Goal: Information Seeking & Learning: Find specific fact

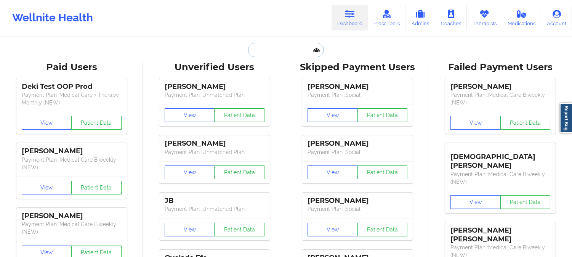
click at [288, 49] on input "text" at bounding box center [285, 50] width 75 height 14
paste input "[PERSON_NAME]"
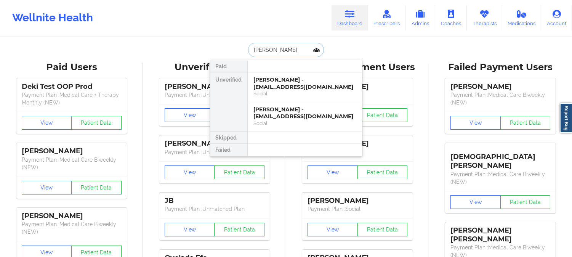
type input "[PERSON_NAME]"
click at [297, 120] on div "Social" at bounding box center [305, 123] width 102 height 6
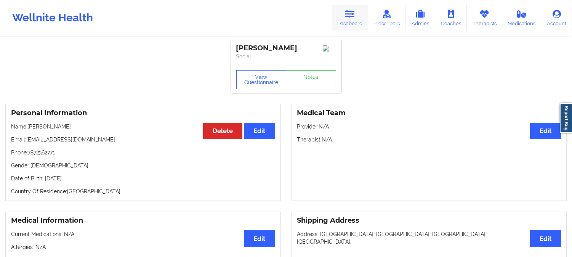
click at [348, 11] on icon at bounding box center [350, 14] width 10 height 8
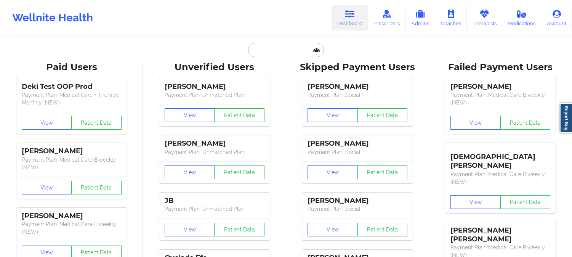
click at [279, 46] on input "text" at bounding box center [285, 50] width 75 height 14
paste input "[PERSON_NAME]"
type input "[PERSON_NAME]"
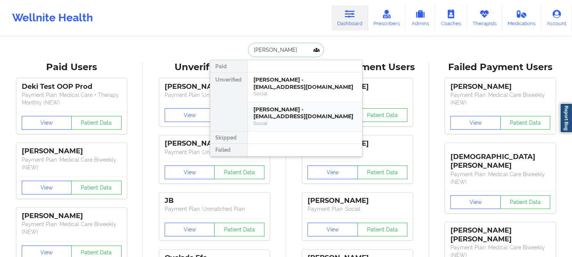
click at [316, 114] on div "[PERSON_NAME] - [EMAIL_ADDRESS][DOMAIN_NAME]" at bounding box center [305, 113] width 102 height 14
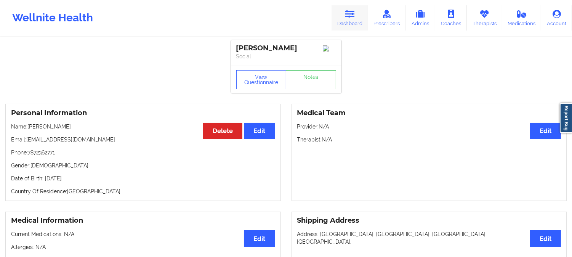
click at [347, 10] on icon at bounding box center [350, 14] width 10 height 8
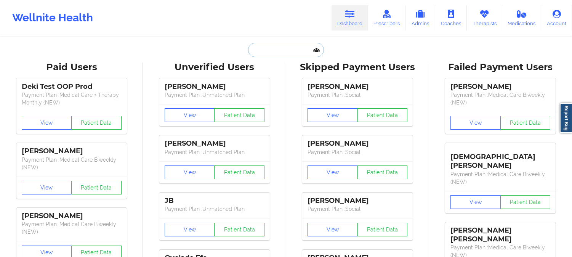
click at [273, 49] on input "text" at bounding box center [285, 50] width 75 height 14
paste input "[PERSON_NAME]"
type input "[PERSON_NAME]"
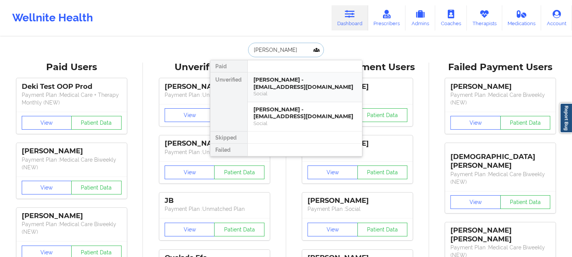
click at [295, 83] on div "[PERSON_NAME] - [EMAIL_ADDRESS][DOMAIN_NAME]" at bounding box center [305, 83] width 102 height 14
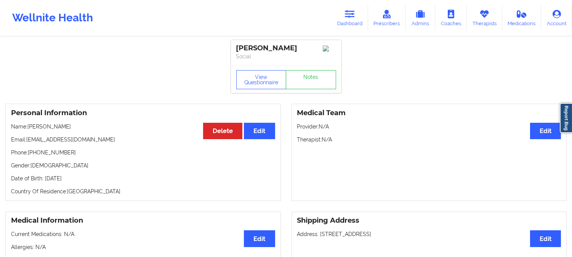
drag, startPoint x: 77, startPoint y: 128, endPoint x: 28, endPoint y: 128, distance: 49.2
click at [28, 128] on p "Name: [PERSON_NAME]" at bounding box center [143, 127] width 264 height 8
copy p "[PERSON_NAME]"
click at [360, 12] on link "Dashboard" at bounding box center [350, 17] width 37 height 25
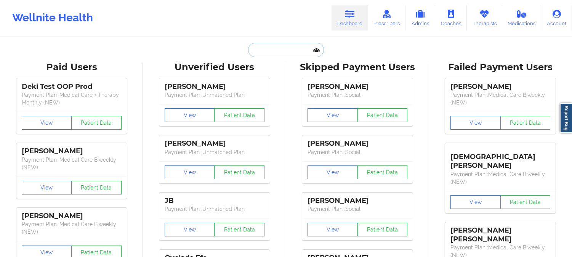
click at [283, 47] on input "text" at bounding box center [285, 50] width 75 height 14
paste input "[PERSON_NAME]"
type input "[PERSON_NAME]"
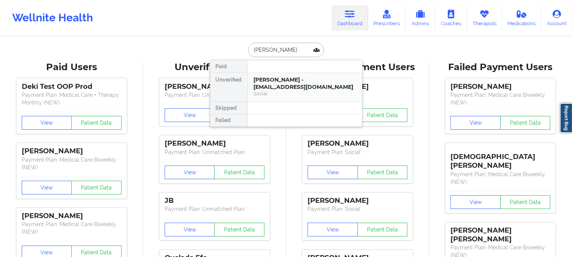
click at [283, 78] on div "[PERSON_NAME] - [EMAIL_ADDRESS][DOMAIN_NAME]" at bounding box center [305, 83] width 102 height 14
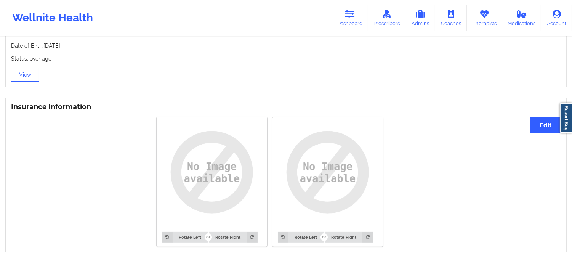
scroll to position [508, 0]
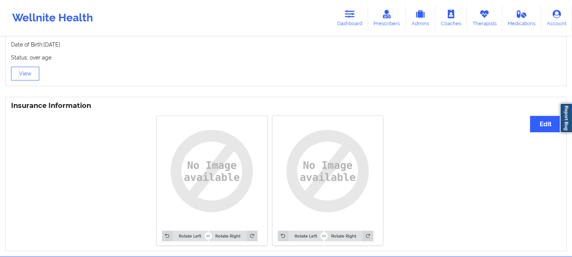
drag, startPoint x: 442, startPoint y: 213, endPoint x: 433, endPoint y: 179, distance: 34.4
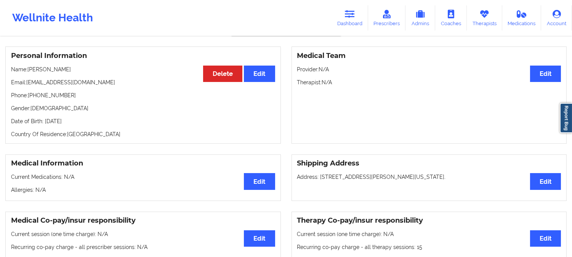
scroll to position [0, 0]
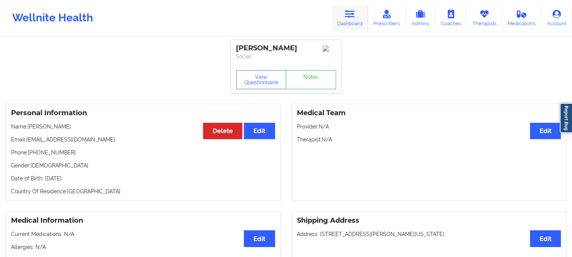
click at [355, 14] on icon at bounding box center [350, 14] width 10 height 8
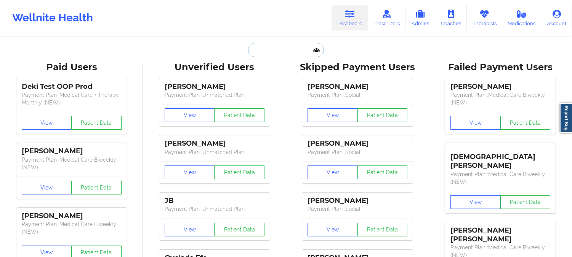
click at [286, 51] on input "text" at bounding box center [285, 50] width 75 height 14
paste input "[PERSON_NAME]"
type input "[PERSON_NAME]"
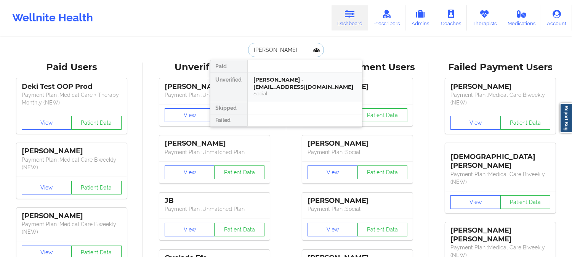
click at [290, 82] on div "[PERSON_NAME] - [EMAIL_ADDRESS][DOMAIN_NAME]" at bounding box center [305, 83] width 102 height 14
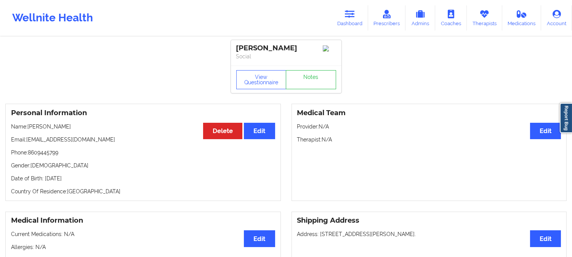
click at [342, 14] on link "Dashboard" at bounding box center [350, 17] width 37 height 25
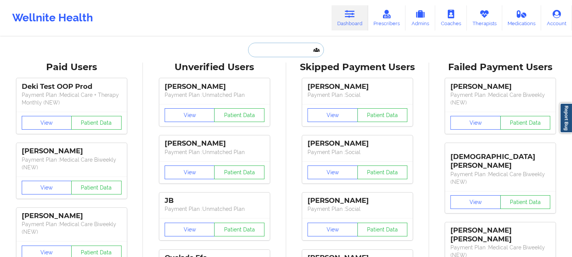
click at [290, 51] on input "text" at bounding box center [285, 50] width 75 height 14
paste input "[PERSON_NAME]"
type input "[PERSON_NAME]"
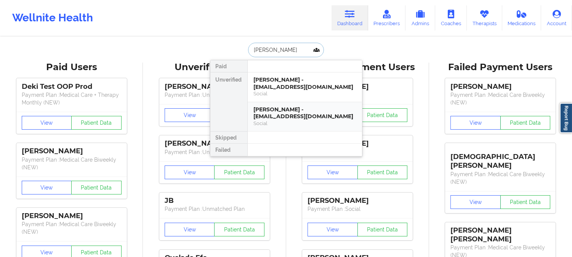
click at [307, 117] on div "[PERSON_NAME] - [EMAIL_ADDRESS][DOMAIN_NAME]" at bounding box center [305, 113] width 102 height 14
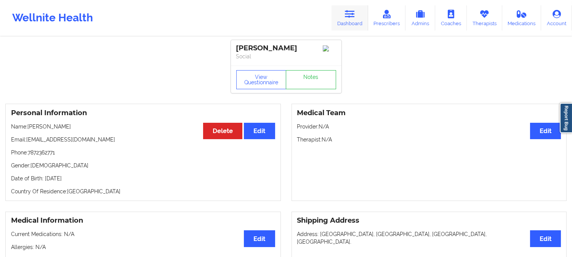
click at [346, 19] on link "Dashboard" at bounding box center [350, 17] width 37 height 25
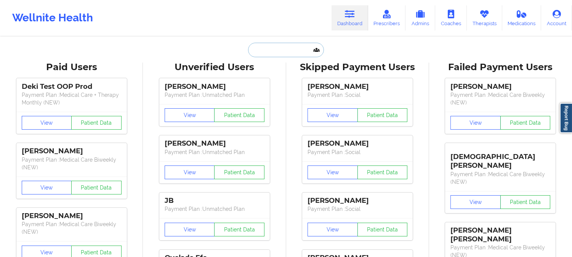
click at [294, 48] on input "text" at bounding box center [285, 50] width 75 height 14
paste input "[PERSON_NAME]"
type input "[PERSON_NAME]"
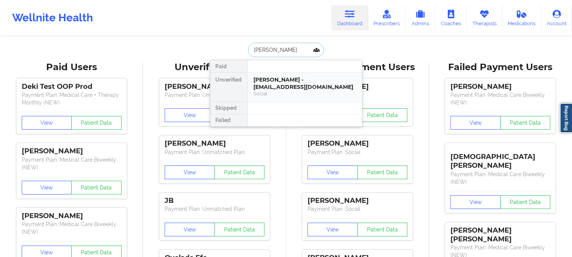
click at [296, 84] on div "[PERSON_NAME] - [EMAIL_ADDRESS][DOMAIN_NAME]" at bounding box center [305, 83] width 102 height 14
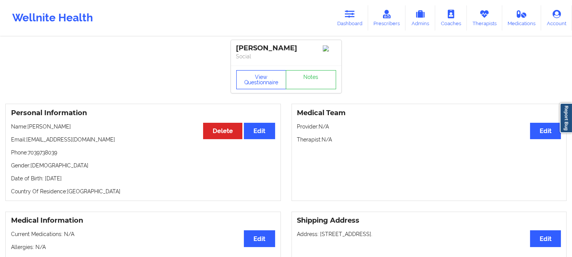
click at [258, 81] on button "View Questionnaire" at bounding box center [261, 79] width 50 height 19
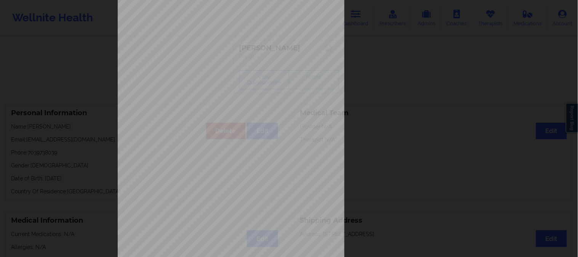
scroll to position [107, 0]
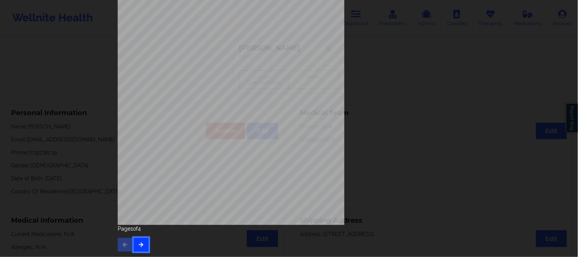
click at [140, 242] on icon "button" at bounding box center [141, 244] width 6 height 5
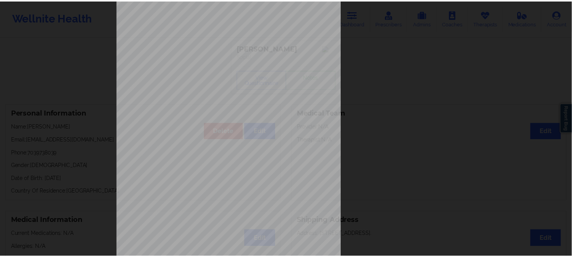
scroll to position [0, 0]
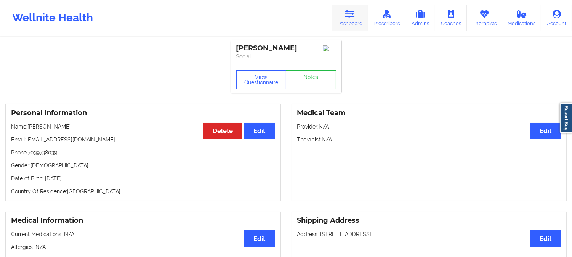
click at [355, 14] on icon at bounding box center [350, 14] width 10 height 8
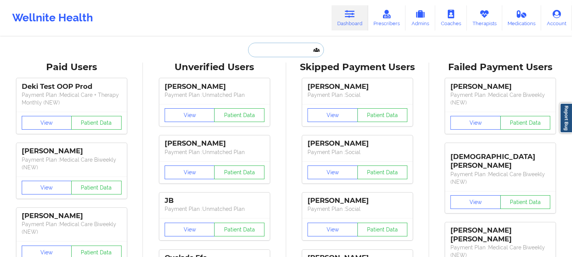
click at [280, 47] on input "text" at bounding box center [285, 50] width 75 height 14
paste input "[PERSON_NAME]"
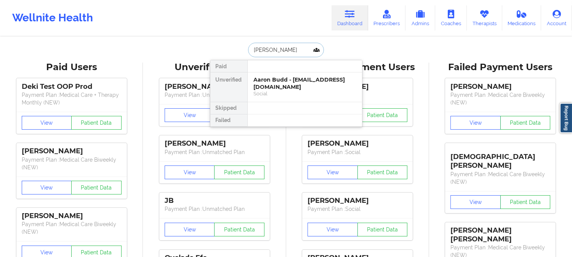
type input "[PERSON_NAME]"
click at [297, 104] on div at bounding box center [304, 108] width 115 height 12
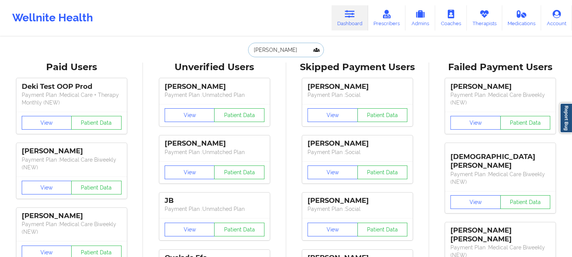
click at [288, 45] on input "[PERSON_NAME]" at bounding box center [285, 50] width 75 height 14
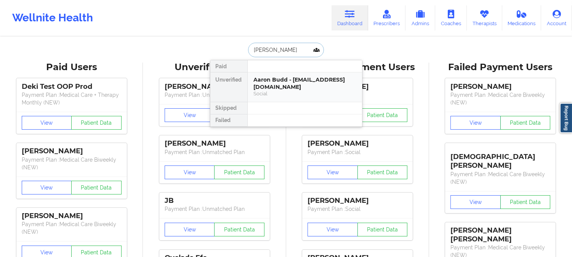
click at [291, 86] on div "Aaron Budd - [EMAIL_ADDRESS][DOMAIN_NAME]" at bounding box center [305, 83] width 102 height 14
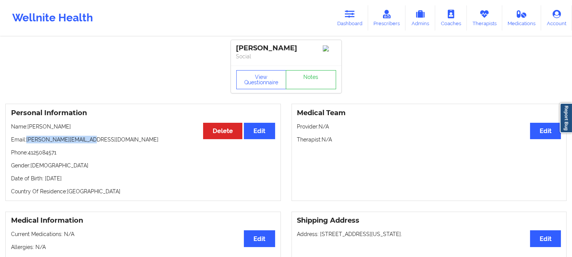
drag, startPoint x: 96, startPoint y: 143, endPoint x: 27, endPoint y: 140, distance: 68.2
click at [27, 140] on p "Email: [PERSON_NAME][EMAIL_ADDRESS][DOMAIN_NAME]" at bounding box center [143, 140] width 264 height 8
copy p "[PERSON_NAME][EMAIL_ADDRESS][DOMAIN_NAME]"
click at [354, 21] on link "Dashboard" at bounding box center [350, 17] width 37 height 25
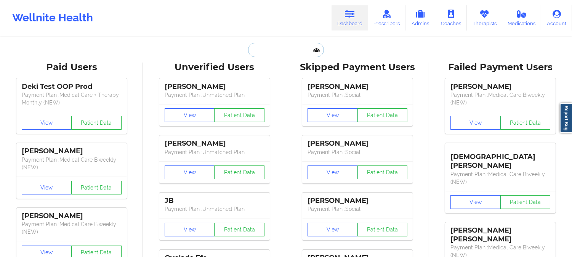
click at [288, 43] on input "text" at bounding box center [285, 50] width 75 height 14
paste input "[PERSON_NAME]"
type input "[PERSON_NAME]"
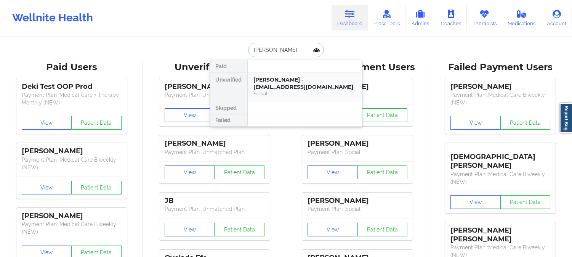
click at [286, 93] on div "Social" at bounding box center [305, 93] width 102 height 6
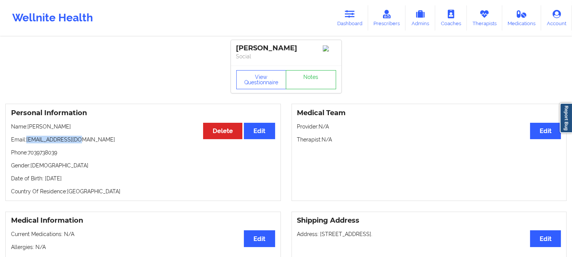
drag, startPoint x: 84, startPoint y: 143, endPoint x: 28, endPoint y: 145, distance: 56.1
click at [28, 143] on p "Email: [EMAIL_ADDRESS][DOMAIN_NAME]" at bounding box center [143, 140] width 264 height 8
copy p "[EMAIL_ADDRESS][DOMAIN_NAME]"
click at [357, 19] on link "Dashboard" at bounding box center [350, 17] width 37 height 25
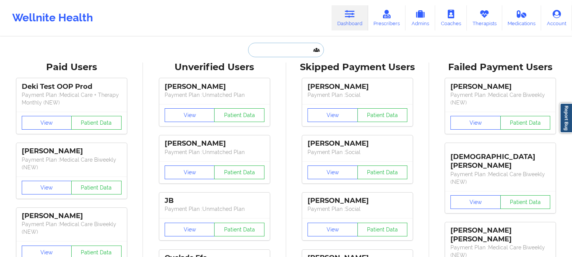
click at [279, 48] on input "text" at bounding box center [285, 50] width 75 height 14
paste input "[PERSON_NAME][EMAIL_ADDRESS][DOMAIN_NAME]"
type input "[PERSON_NAME][EMAIL_ADDRESS][DOMAIN_NAME]"
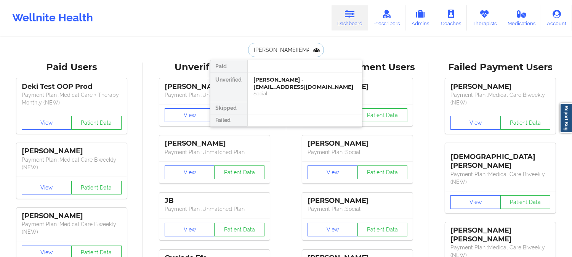
scroll to position [0, 5]
click at [301, 84] on div "Aaron Budd - [EMAIL_ADDRESS][DOMAIN_NAME]" at bounding box center [305, 83] width 102 height 14
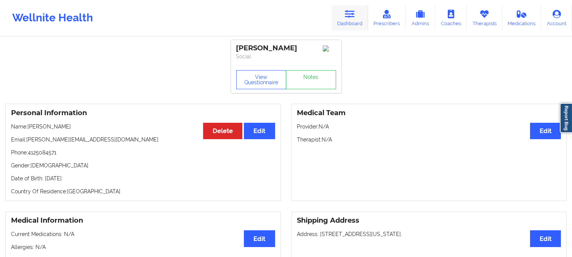
click at [351, 18] on link "Dashboard" at bounding box center [350, 17] width 37 height 25
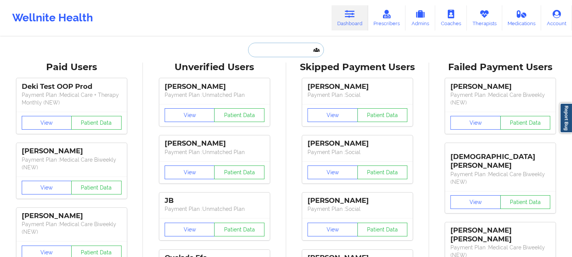
click at [291, 47] on input "text" at bounding box center [285, 50] width 75 height 14
paste input "[PERSON_NAME]"
type input "[PERSON_NAME]"
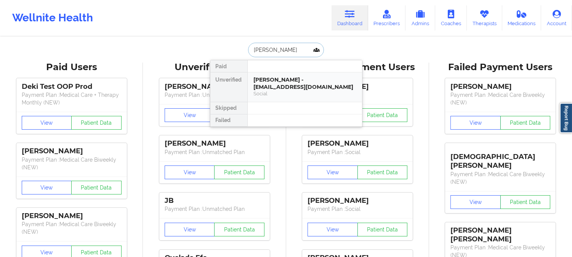
click at [290, 98] on div "[PERSON_NAME] - [EMAIL_ADDRESS][DOMAIN_NAME] Social" at bounding box center [305, 86] width 114 height 29
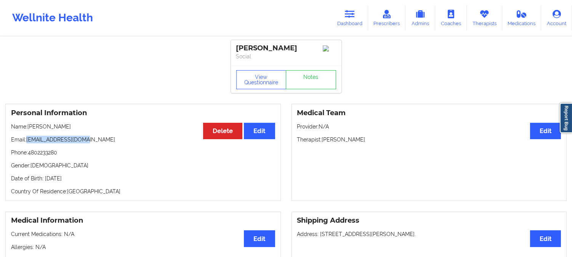
drag, startPoint x: 86, startPoint y: 143, endPoint x: 27, endPoint y: 144, distance: 59.1
click at [27, 143] on p "Email: [EMAIL_ADDRESS][DOMAIN_NAME]" at bounding box center [143, 140] width 264 height 8
copy p "[EMAIL_ADDRESS][DOMAIN_NAME]"
click at [70, 130] on p "Name: [PERSON_NAME]" at bounding box center [143, 127] width 264 height 8
drag, startPoint x: 46, startPoint y: 128, endPoint x: 28, endPoint y: 127, distance: 18.7
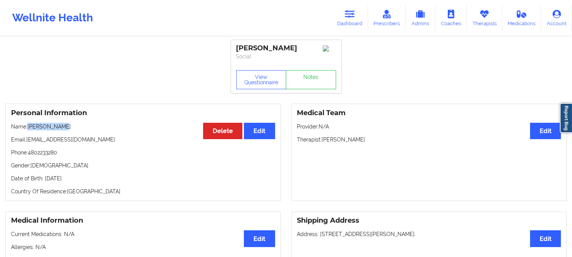
click at [28, 127] on p "Name: [PERSON_NAME]" at bounding box center [143, 127] width 264 height 8
copy p "[PERSON_NAME]"
